Goal: Task Accomplishment & Management: Use online tool/utility

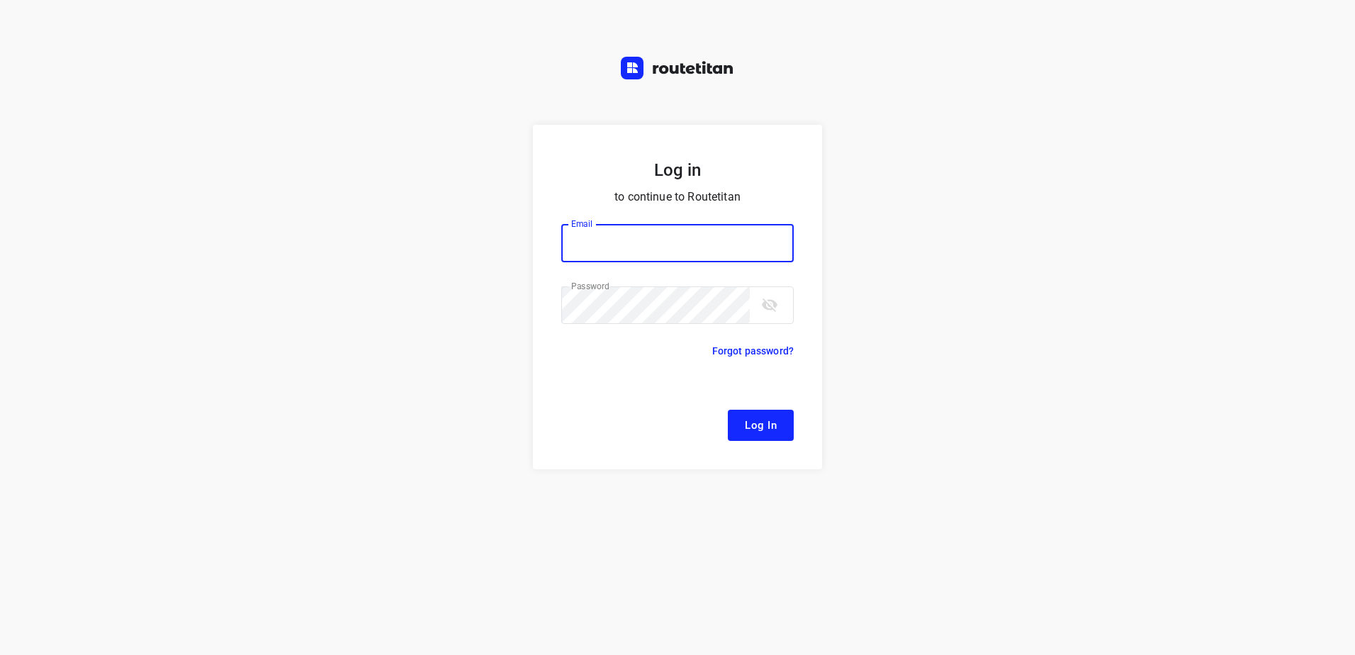
type input "[EMAIL_ADDRESS][DOMAIN_NAME]"
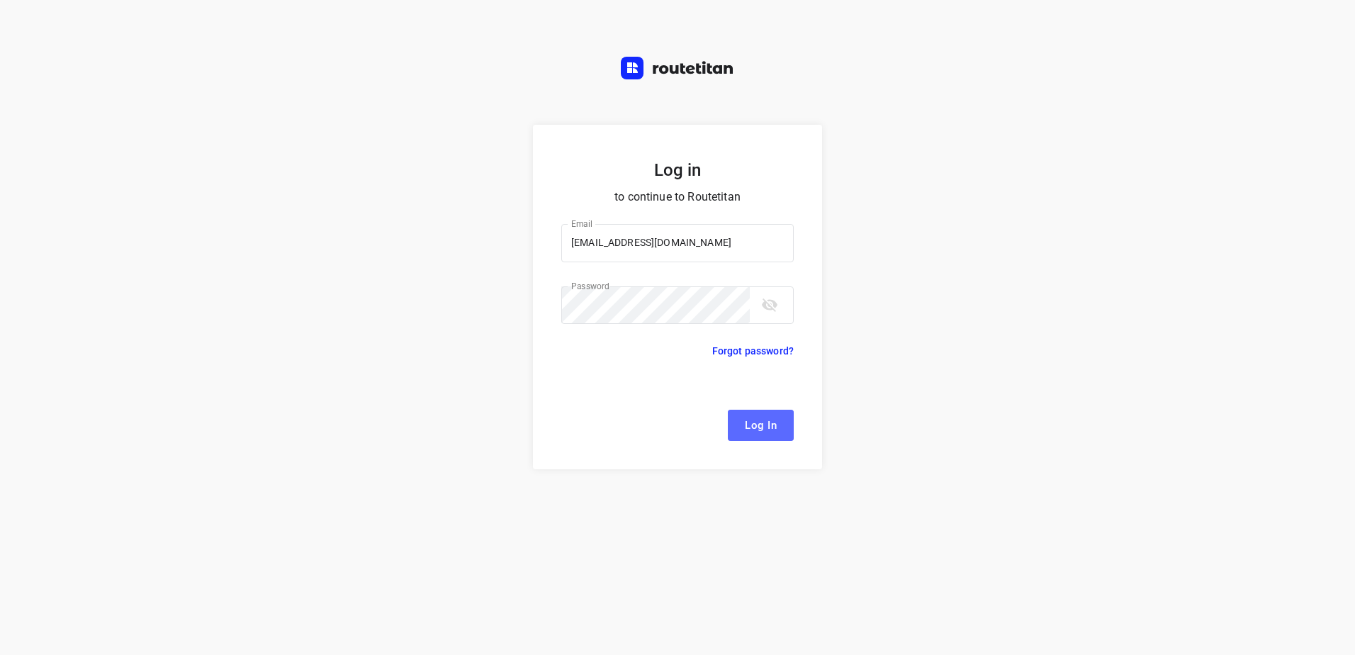
click at [750, 421] on span "Log In" at bounding box center [761, 425] width 32 height 18
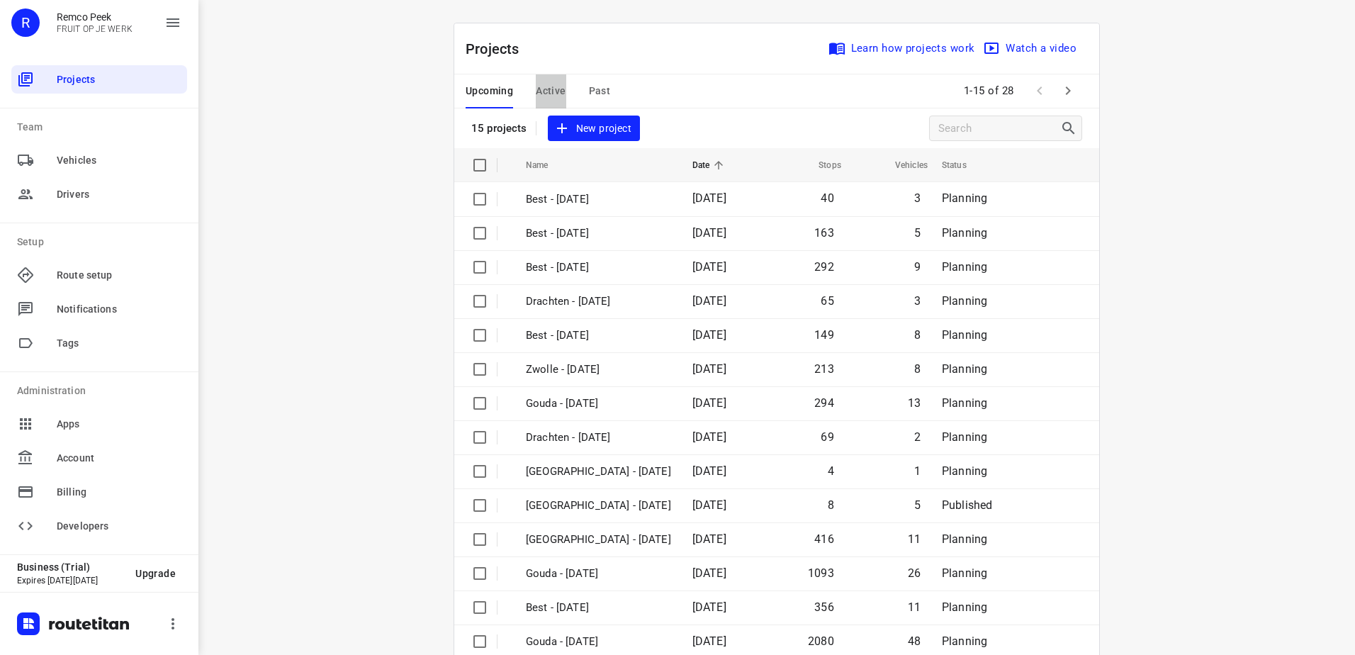
click at [555, 101] on button "Active" at bounding box center [551, 91] width 30 height 34
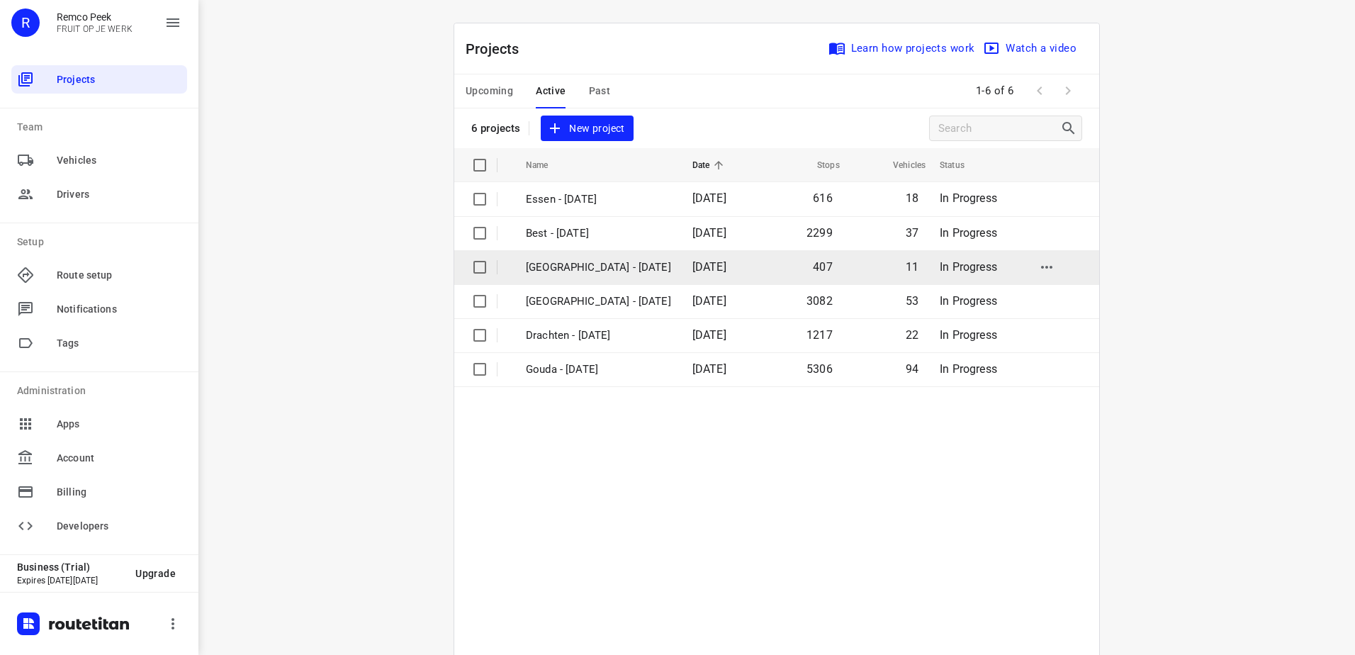
click at [571, 260] on p "[GEOGRAPHIC_DATA] - [DATE]" at bounding box center [598, 267] width 145 height 16
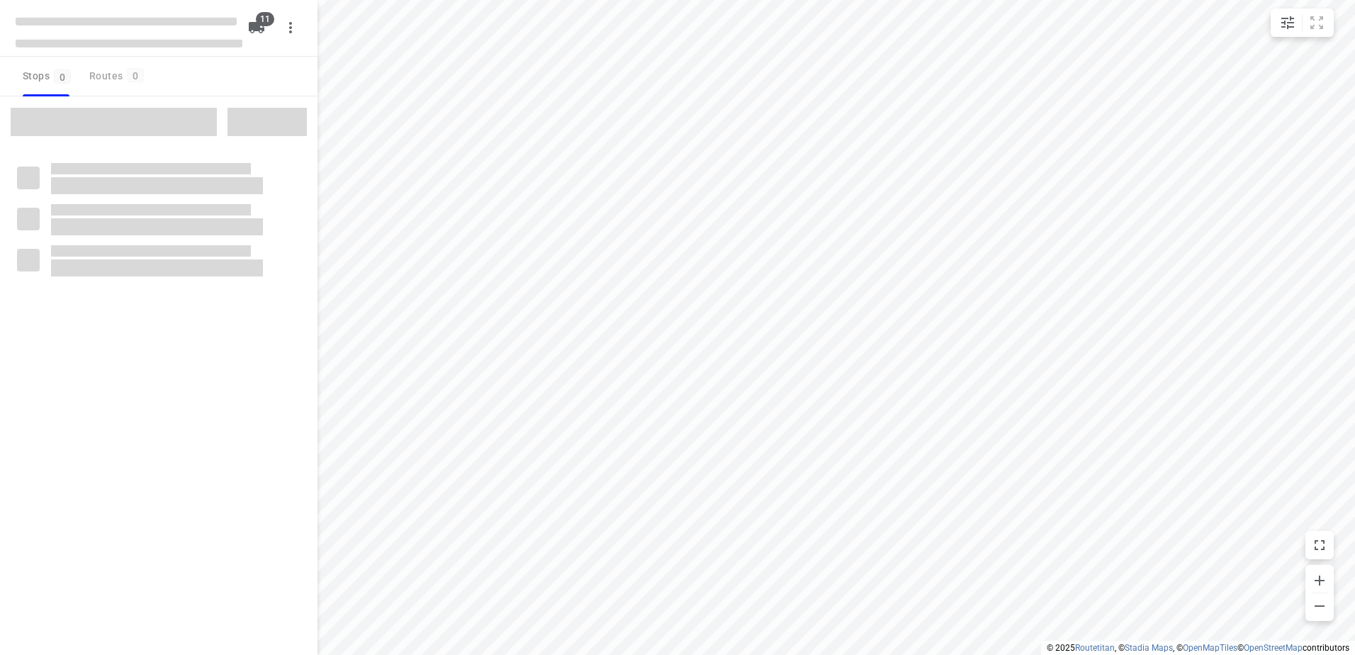
checkbox input "true"
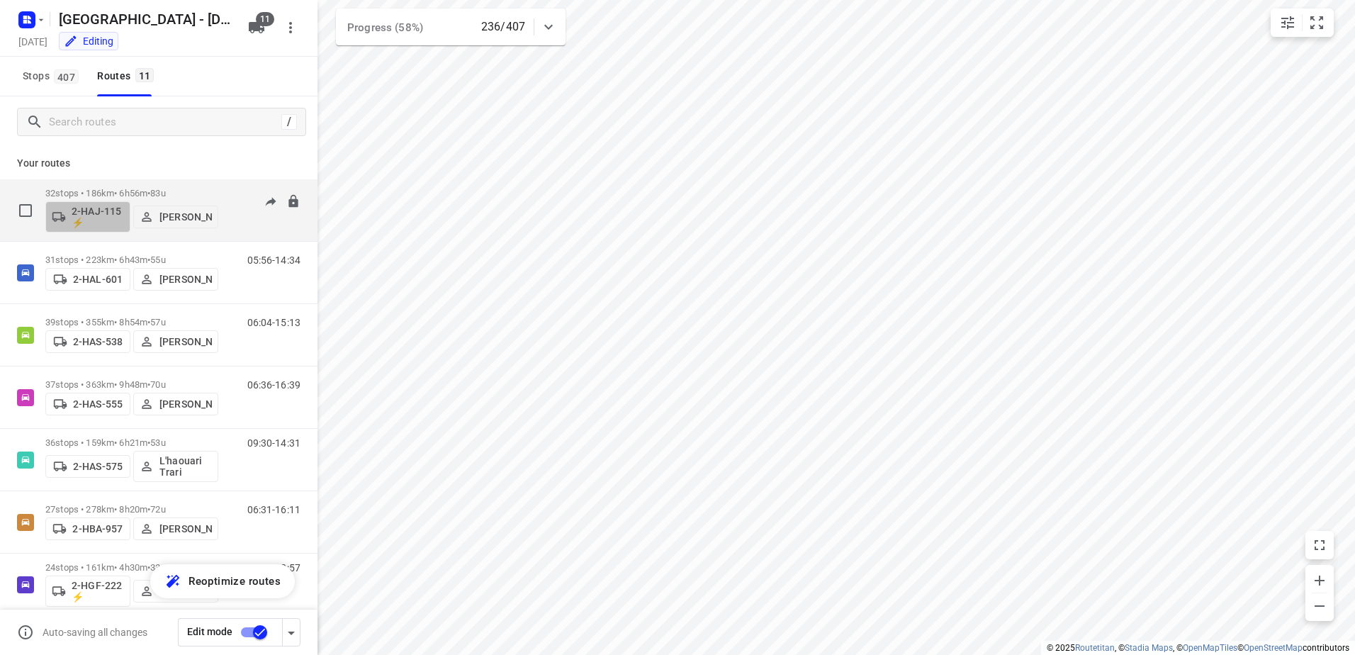
click at [124, 217] on button "2-HAJ-115 ⚡" at bounding box center [87, 216] width 85 height 31
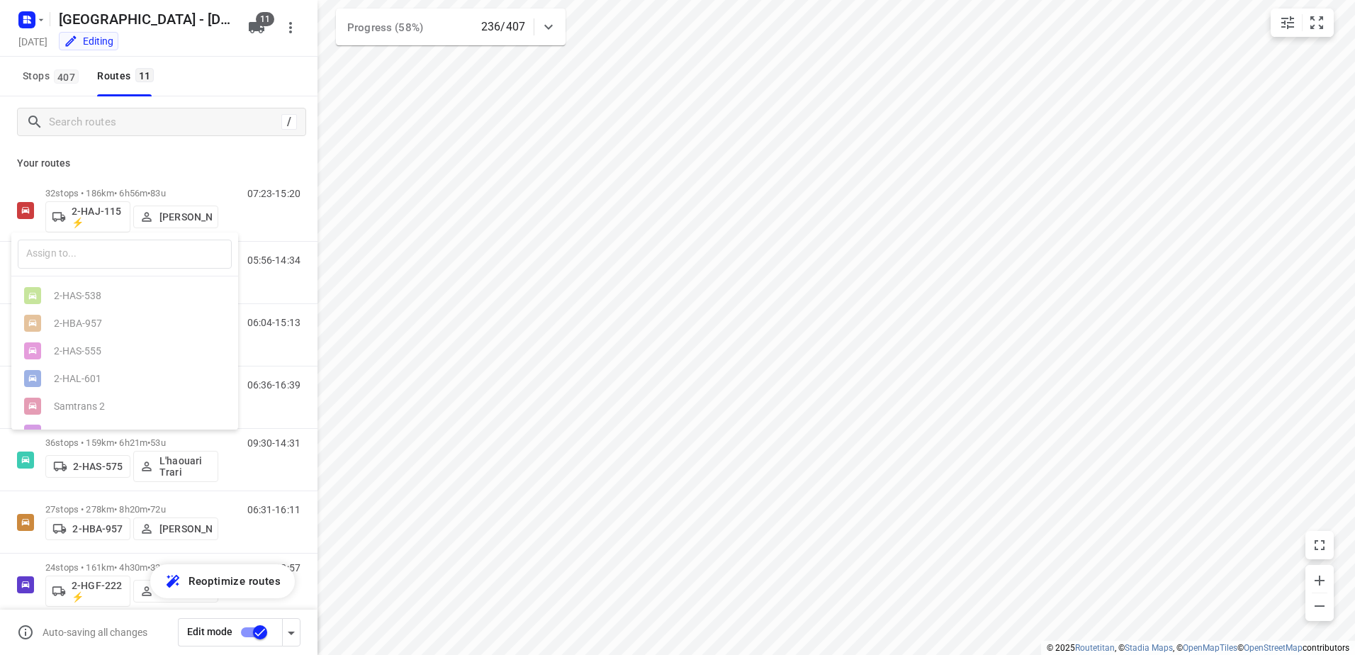
click at [87, 190] on div at bounding box center [677, 327] width 1355 height 655
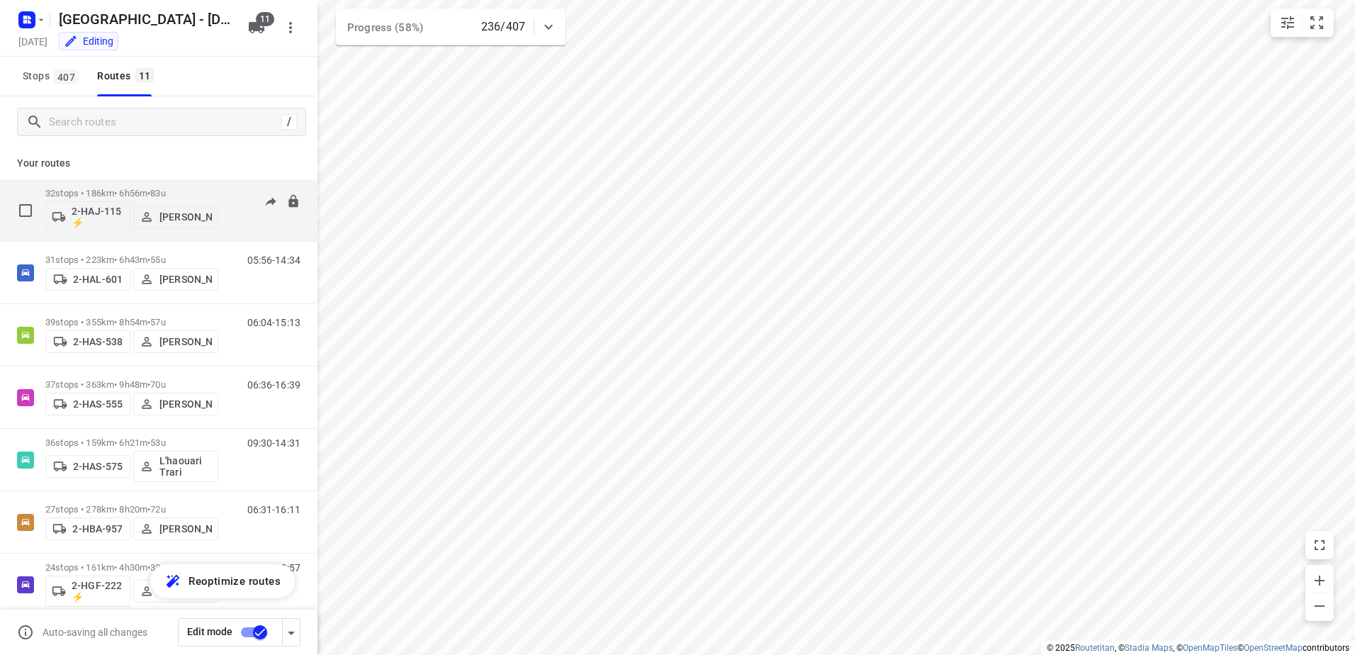
click at [61, 194] on p "32 stops • 186km • 6h56m • 83u" at bounding box center [131, 193] width 173 height 11
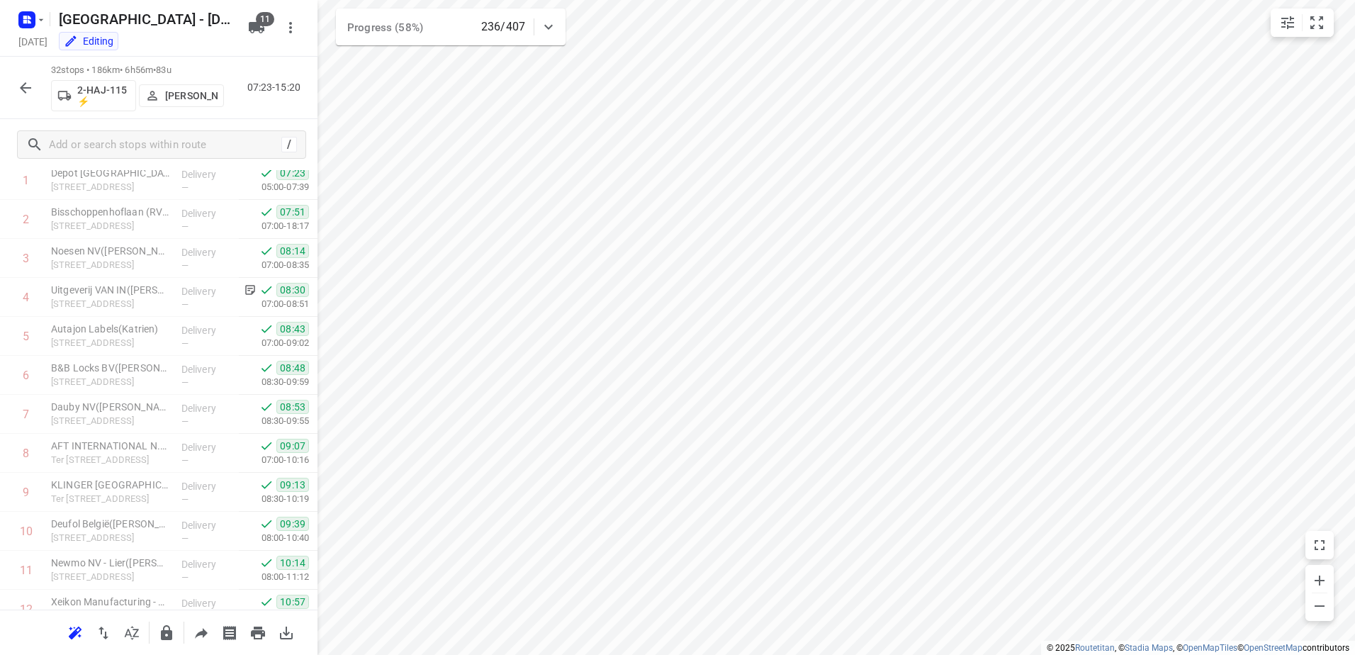
scroll to position [52, 0]
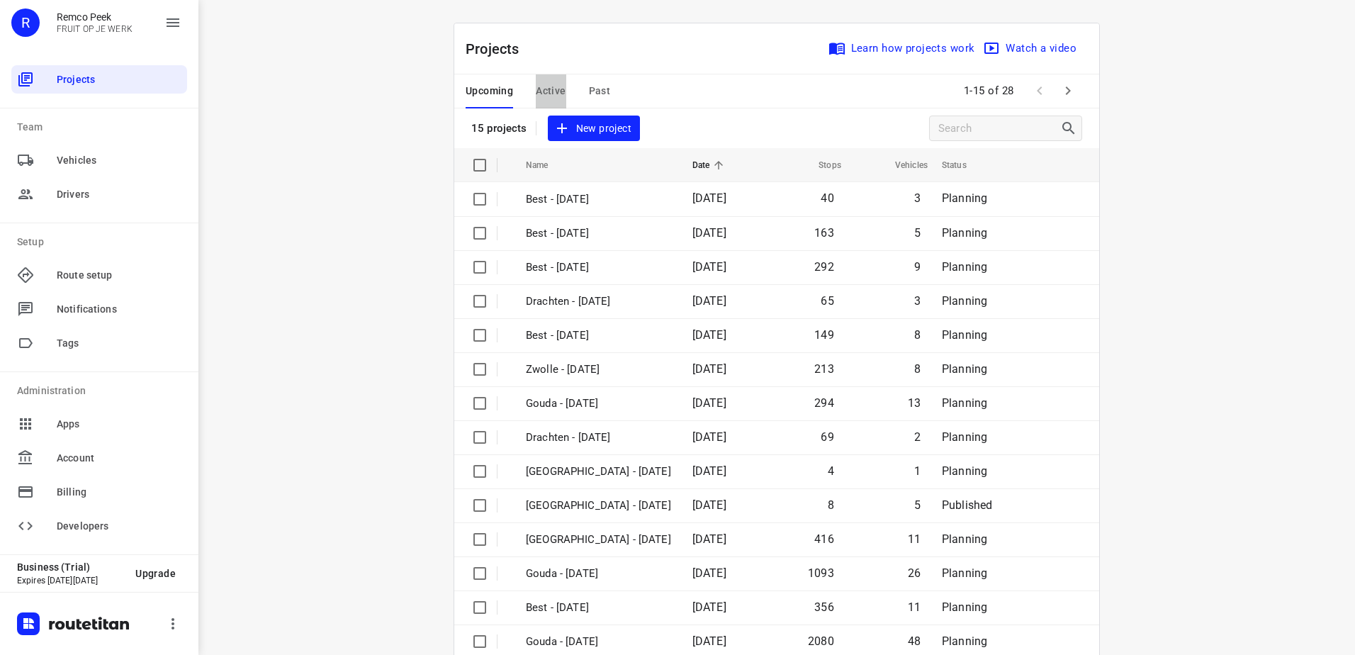
click at [537, 84] on span "Active" at bounding box center [551, 91] width 30 height 18
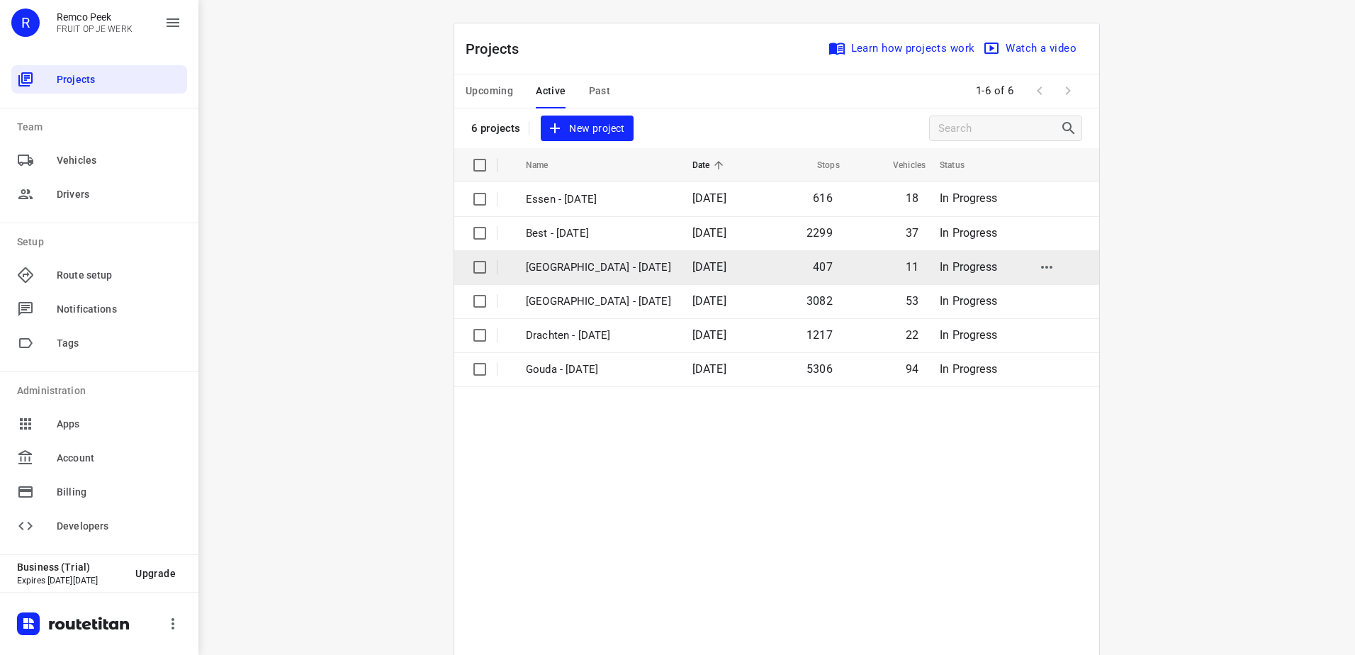
click at [571, 268] on p "[GEOGRAPHIC_DATA] - [DATE]" at bounding box center [598, 267] width 145 height 16
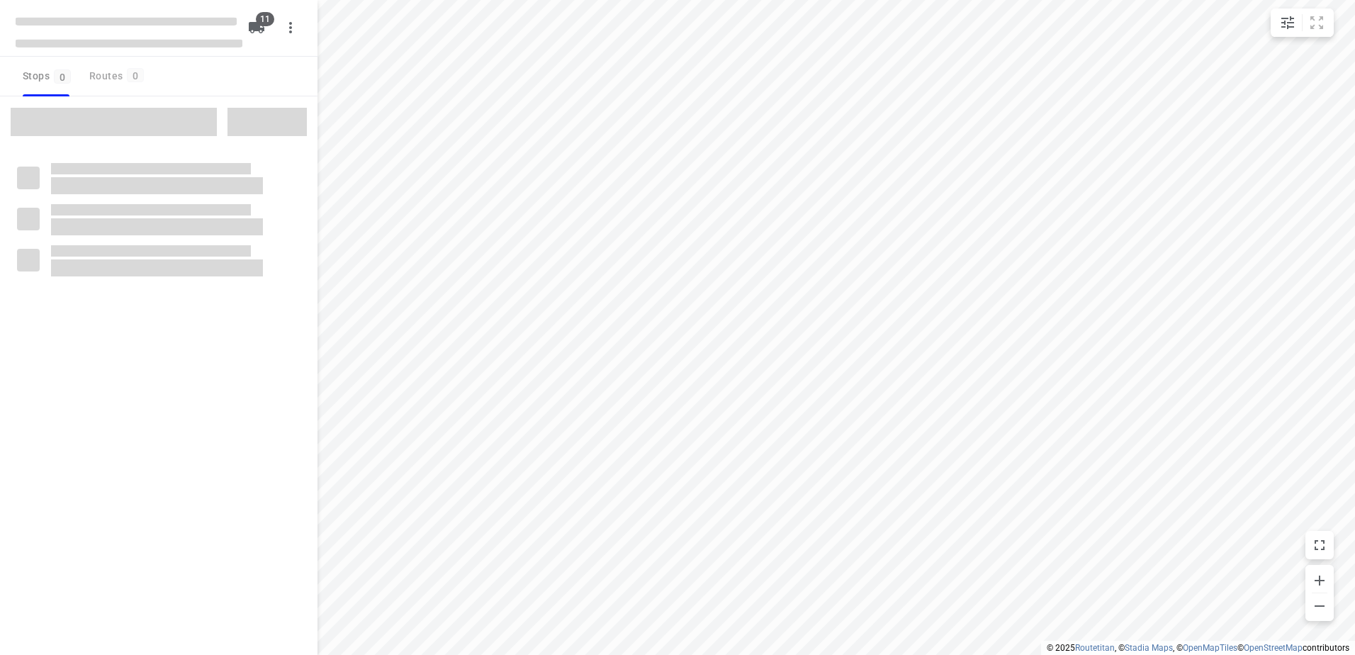
checkbox input "true"
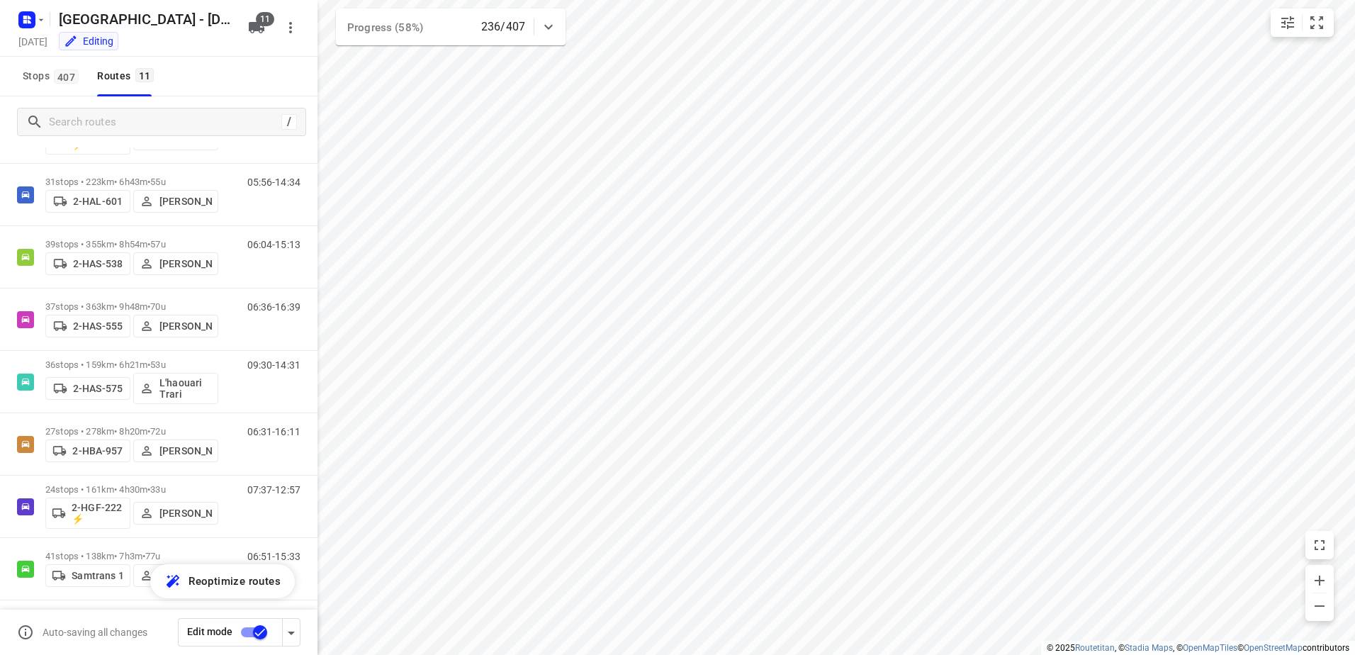
scroll to position [80, 0]
click at [101, 174] on p "31 stops • 223km • 6h43m • 55u" at bounding box center [131, 179] width 173 height 11
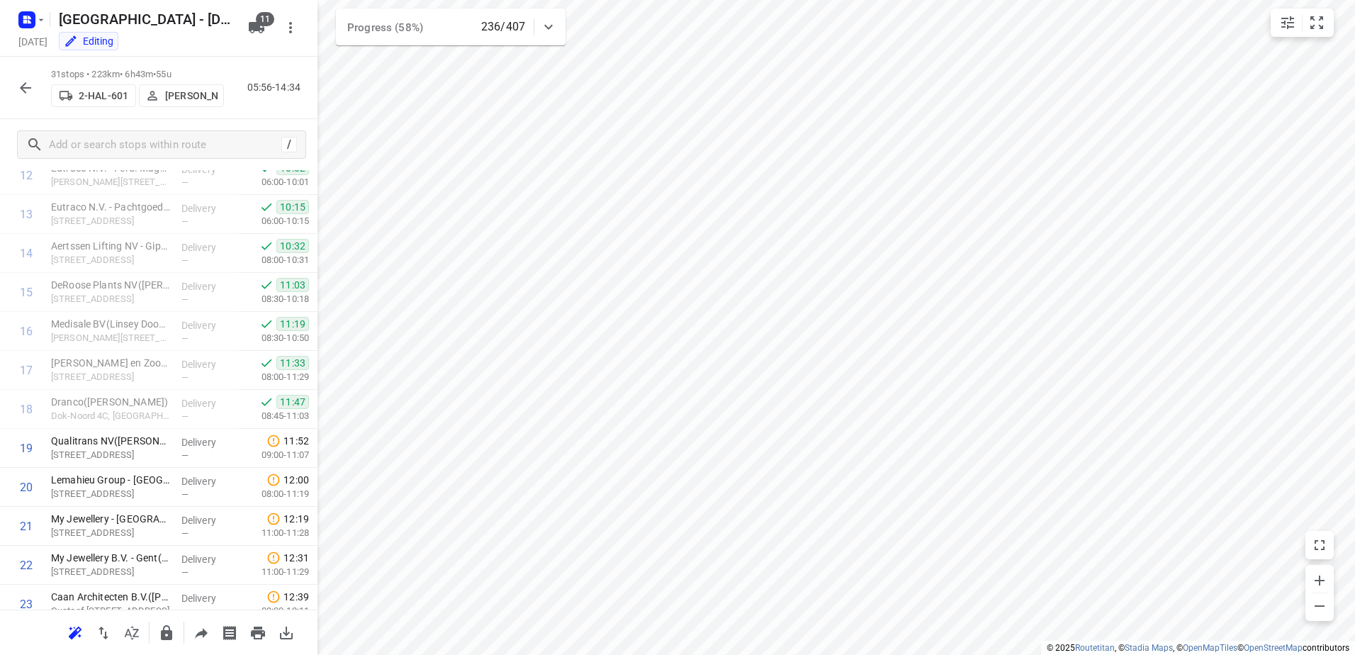
scroll to position [438, 0]
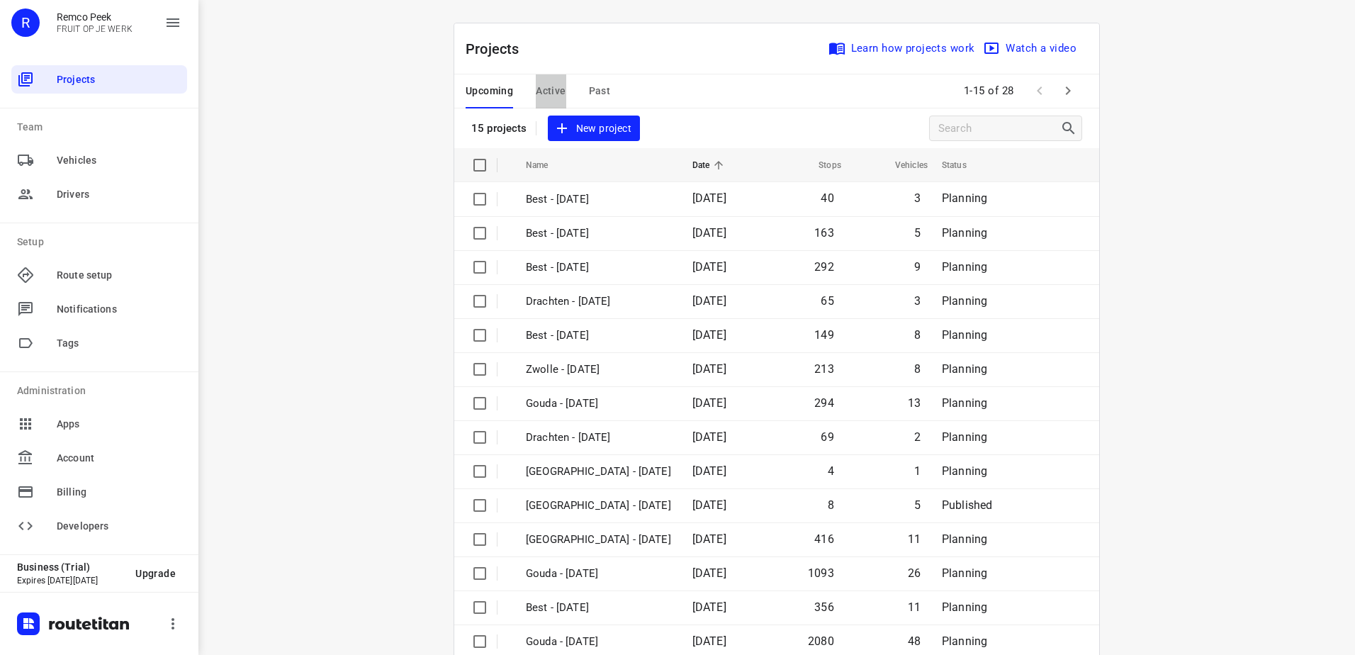
click at [546, 87] on span "Active" at bounding box center [551, 91] width 30 height 18
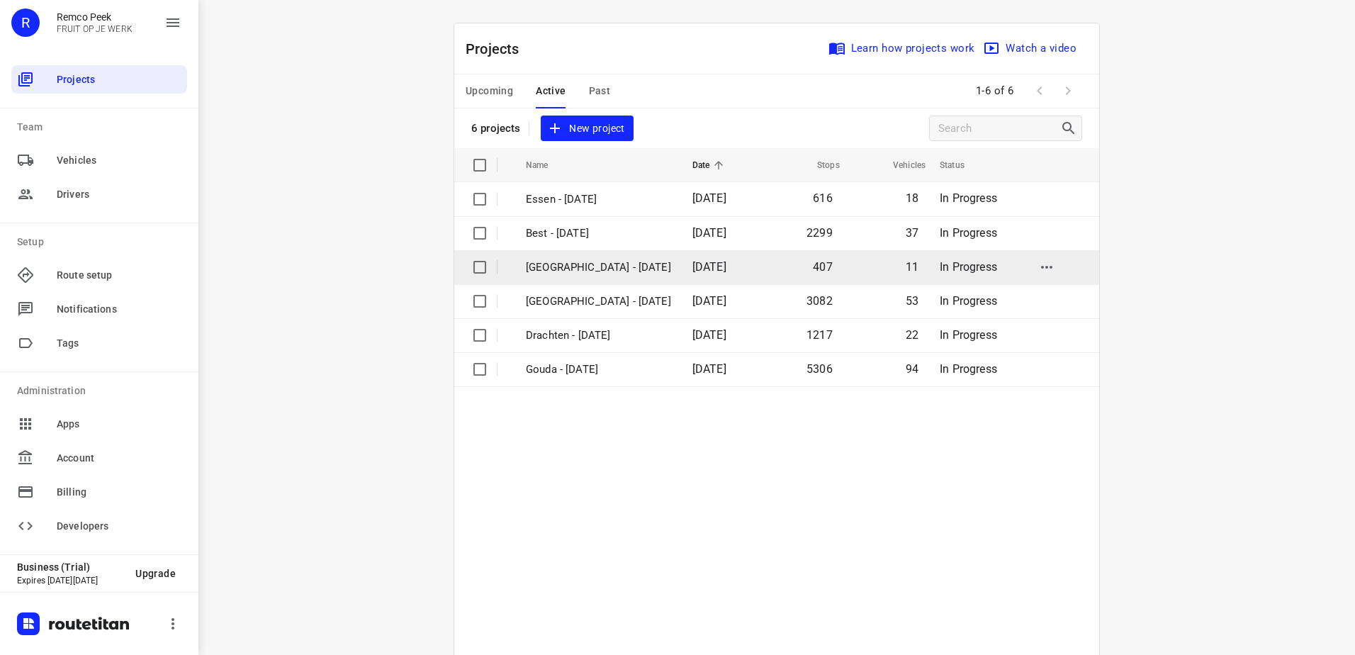
click at [554, 267] on p "[GEOGRAPHIC_DATA] - [DATE]" at bounding box center [598, 267] width 145 height 16
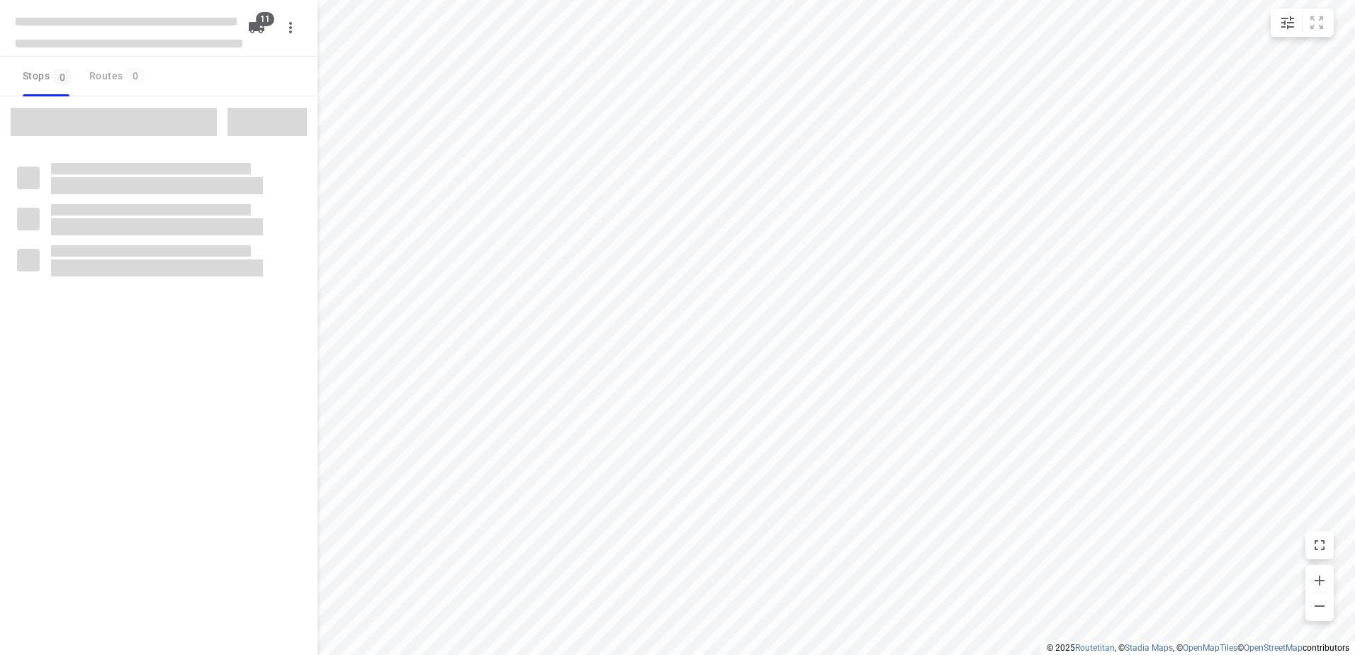
checkbox input "true"
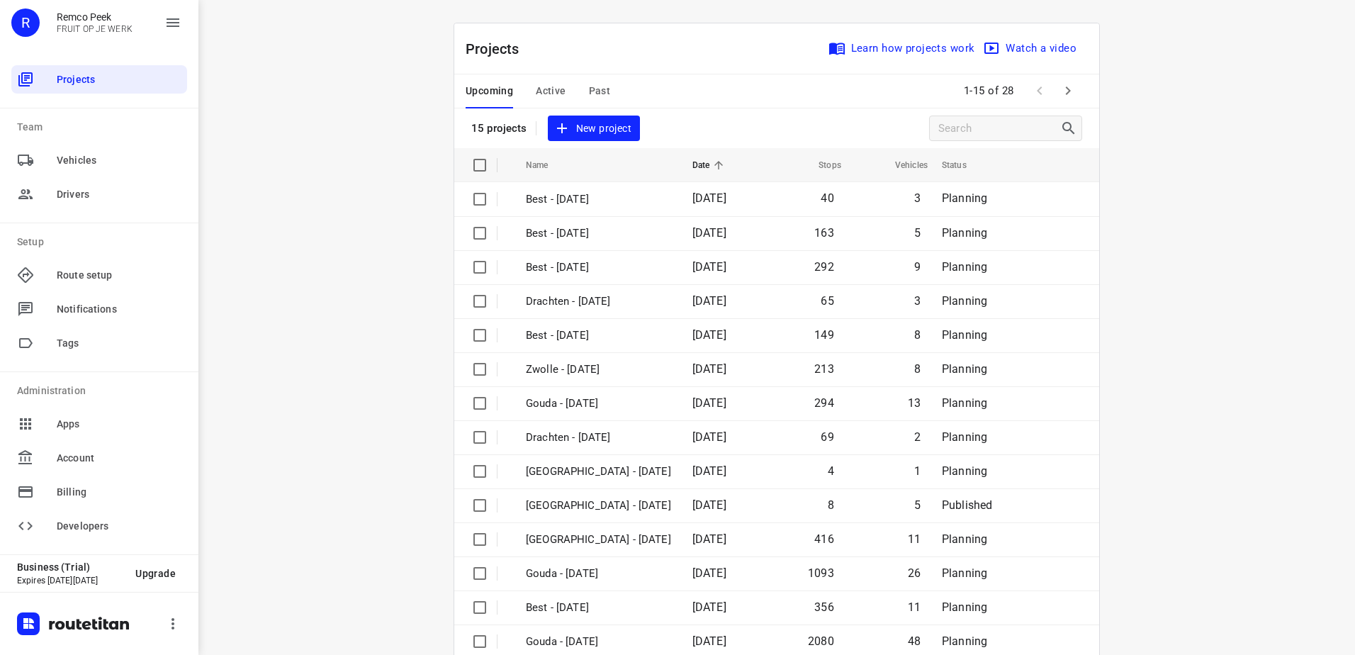
click at [556, 84] on span "Active" at bounding box center [551, 91] width 30 height 18
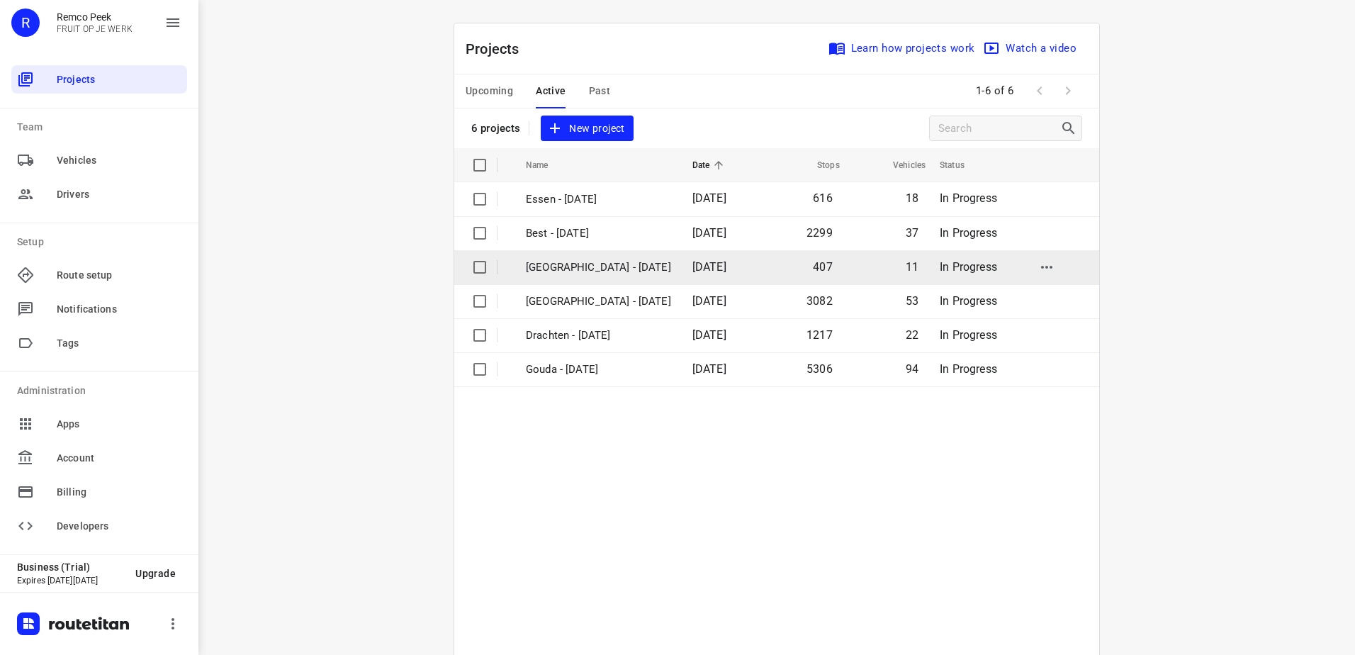
click at [532, 273] on p "[GEOGRAPHIC_DATA] - [DATE]" at bounding box center [598, 267] width 145 height 16
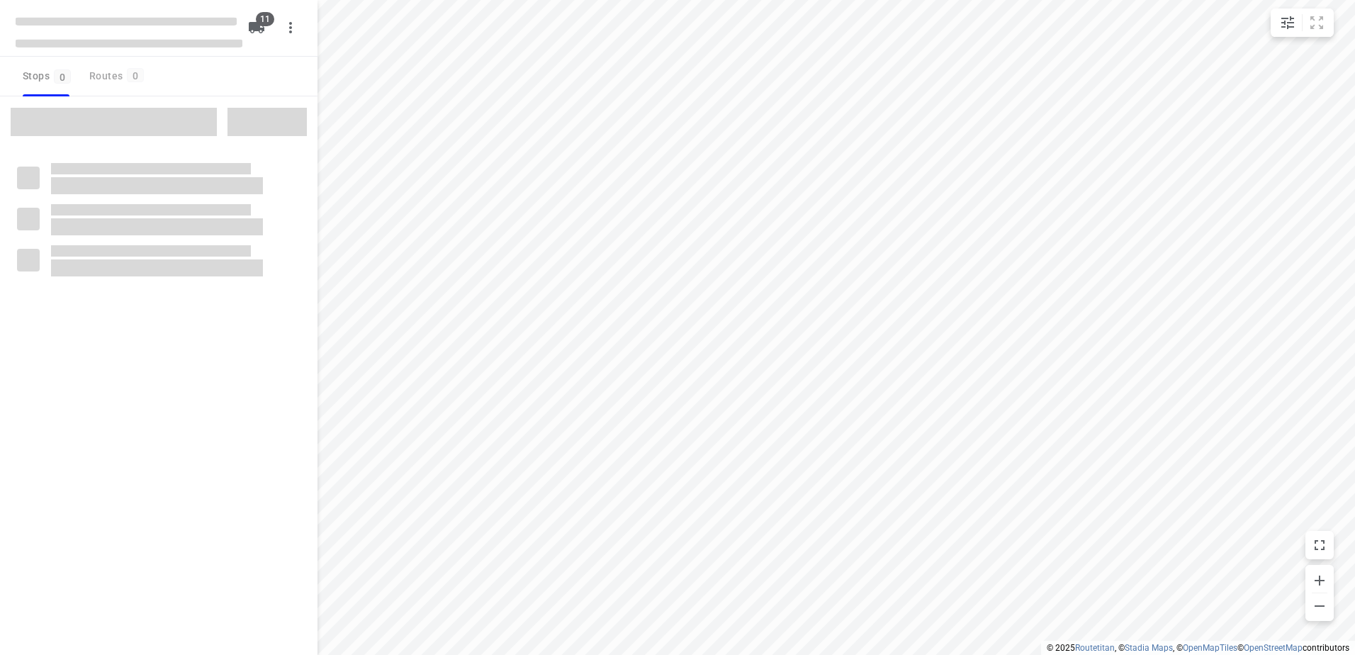
checkbox input "true"
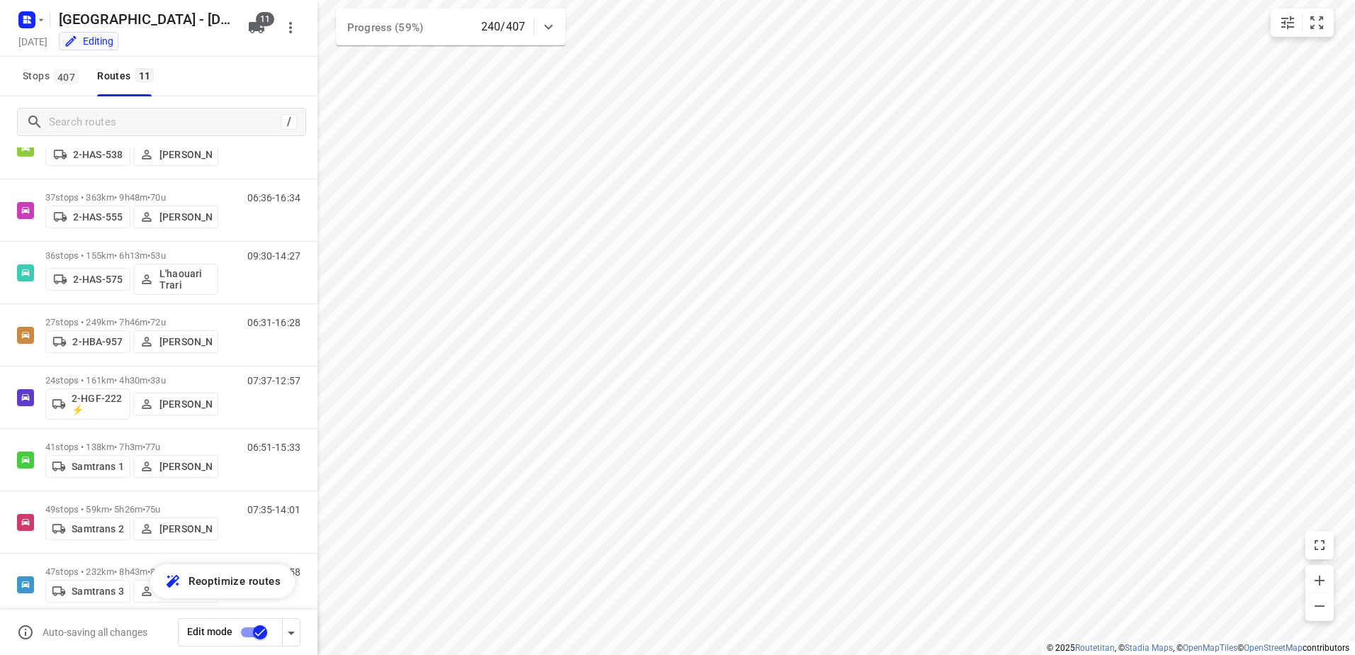
scroll to position [270, 0]
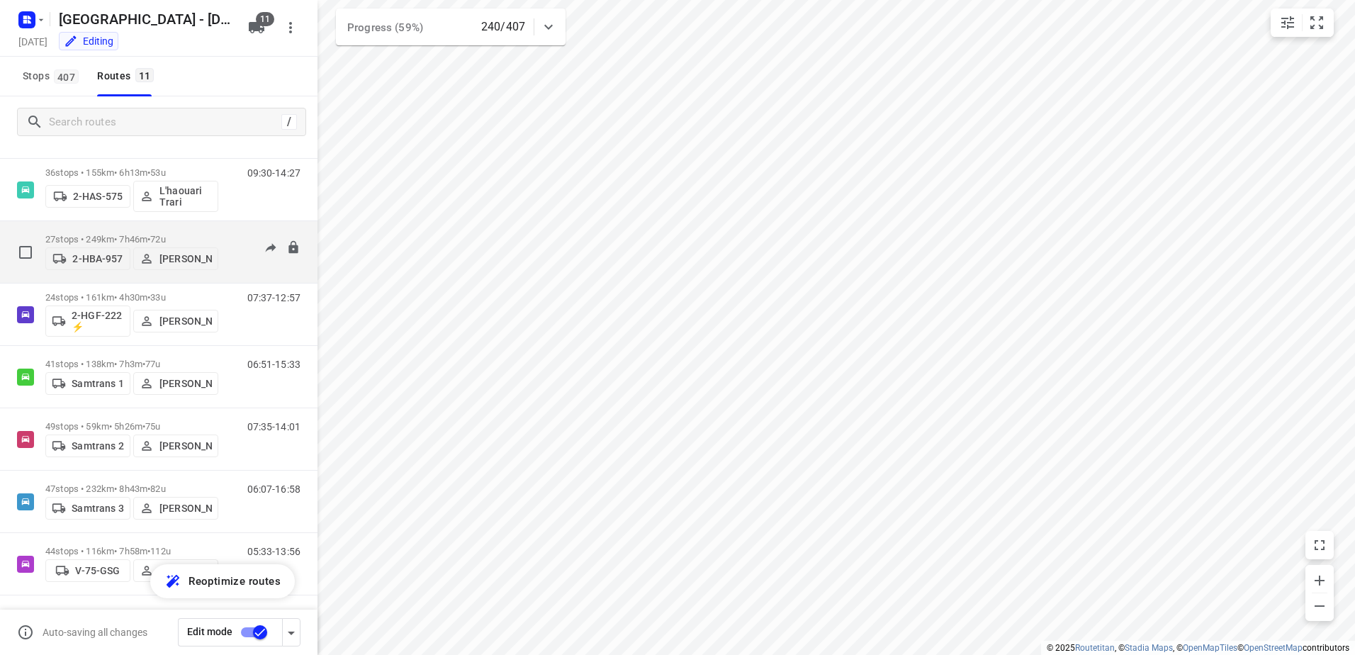
click at [130, 236] on p "27 stops • 249km • 7h46m • 72u" at bounding box center [131, 239] width 173 height 11
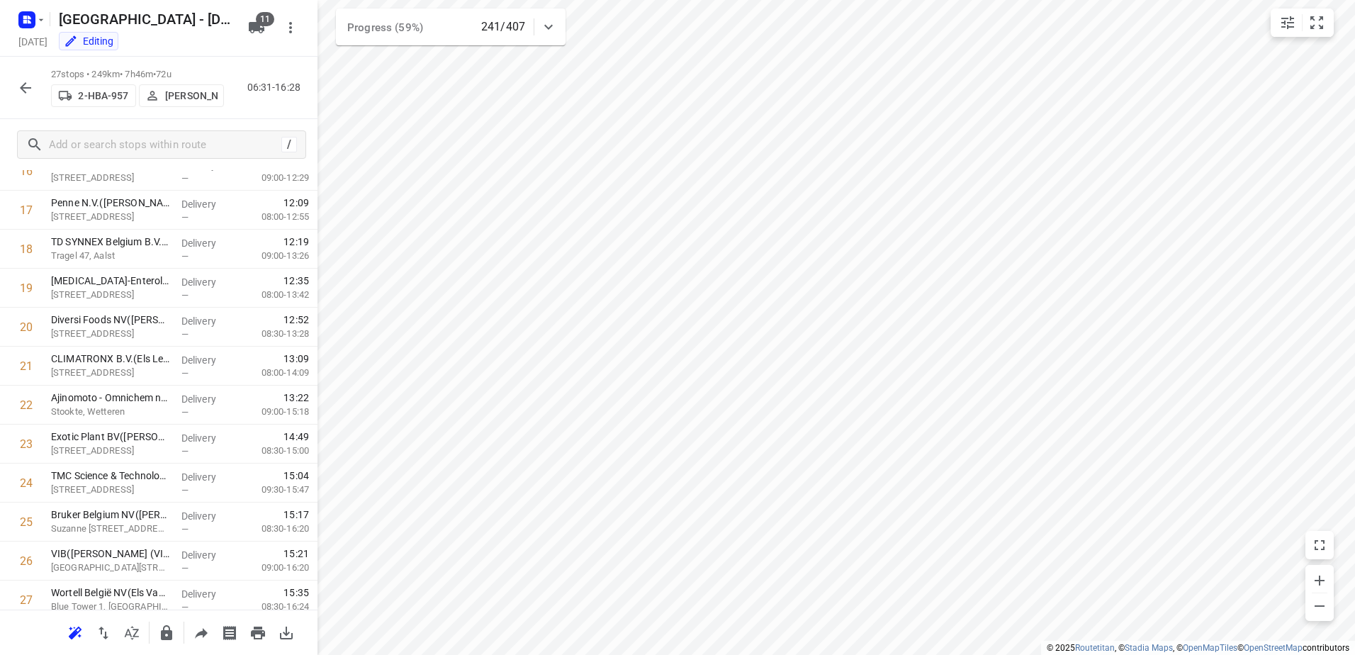
scroll to position [723, 0]
